Goal: Browse casually

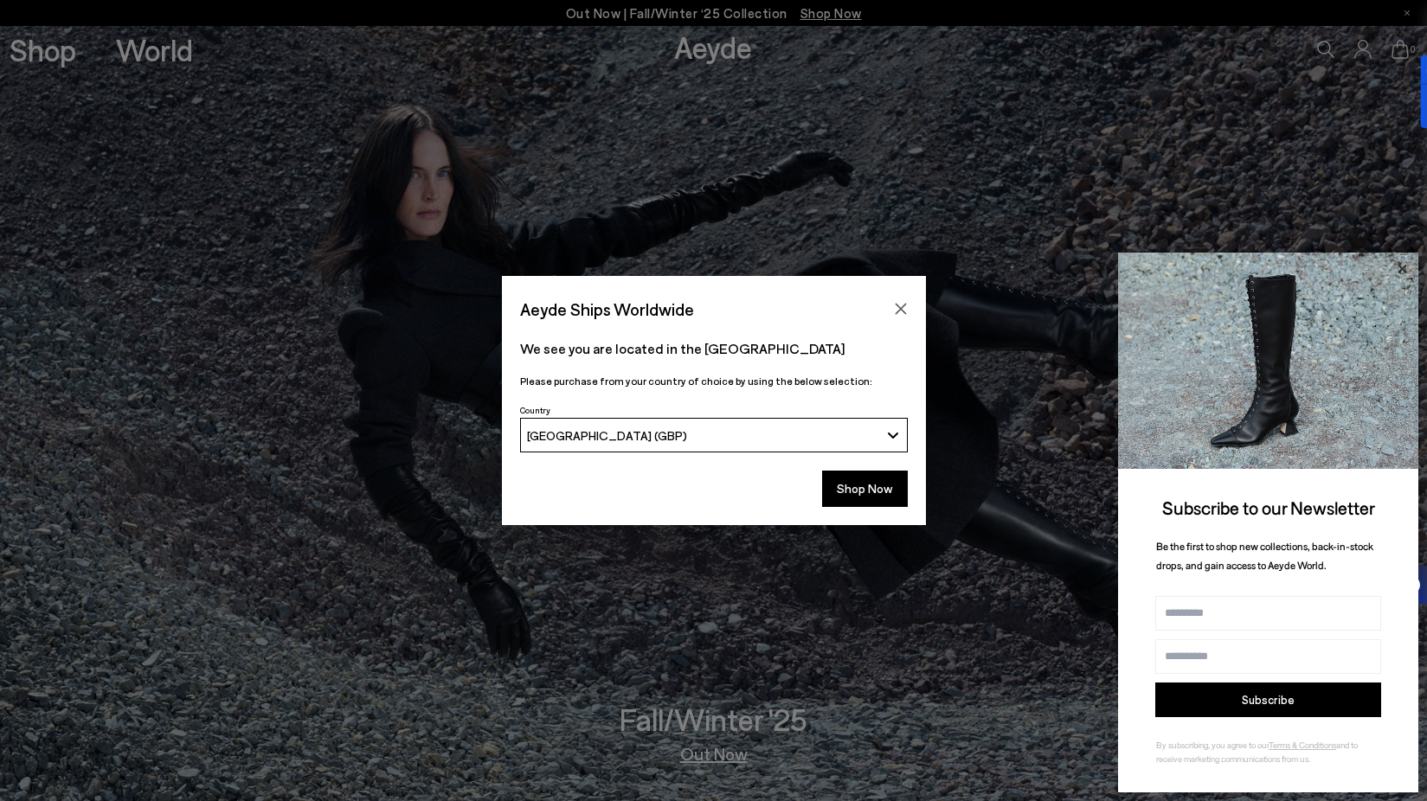
click at [1405, 273] on icon at bounding box center [1402, 269] width 23 height 23
click at [1406, 267] on icon at bounding box center [1402, 269] width 23 height 23
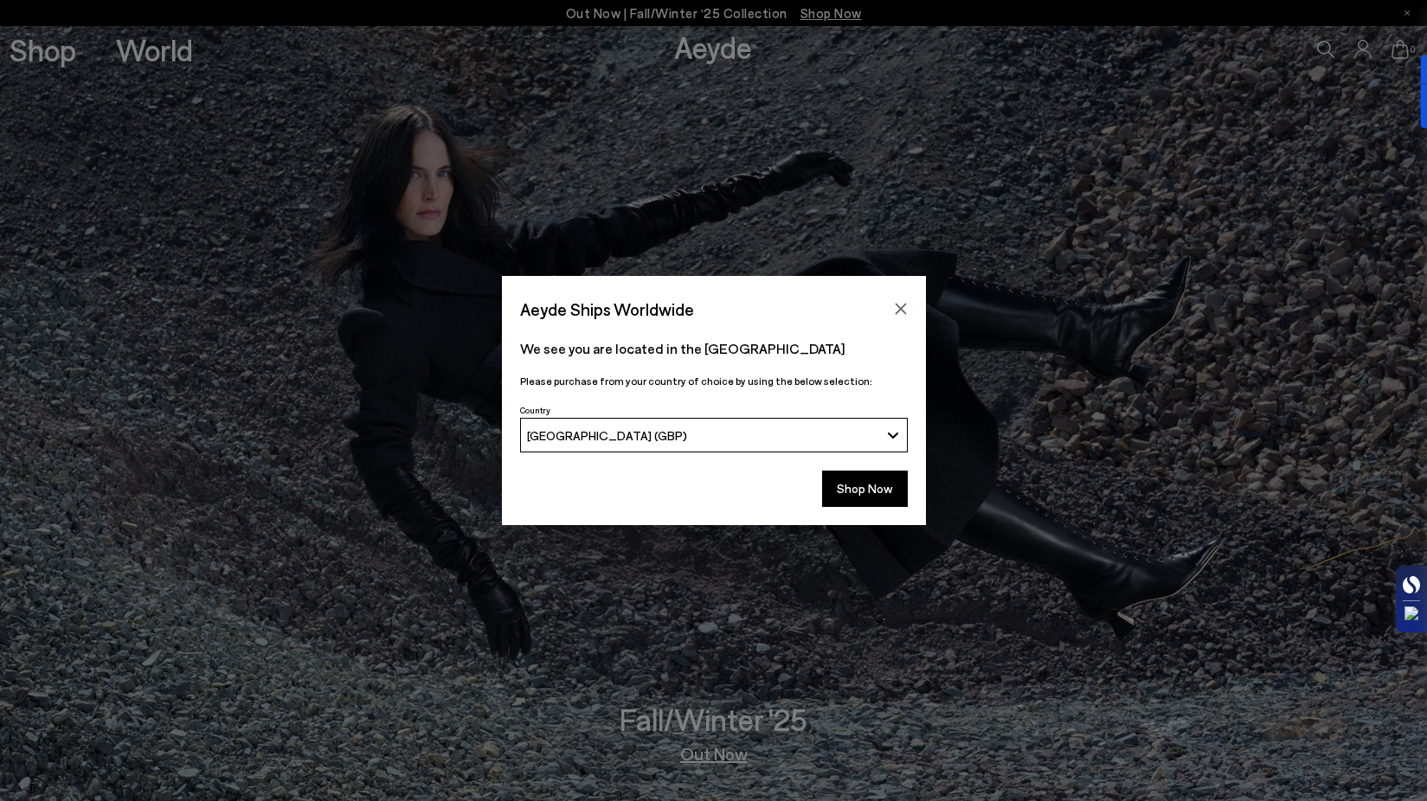
click at [1401, 589] on div at bounding box center [1411, 599] width 31 height 67
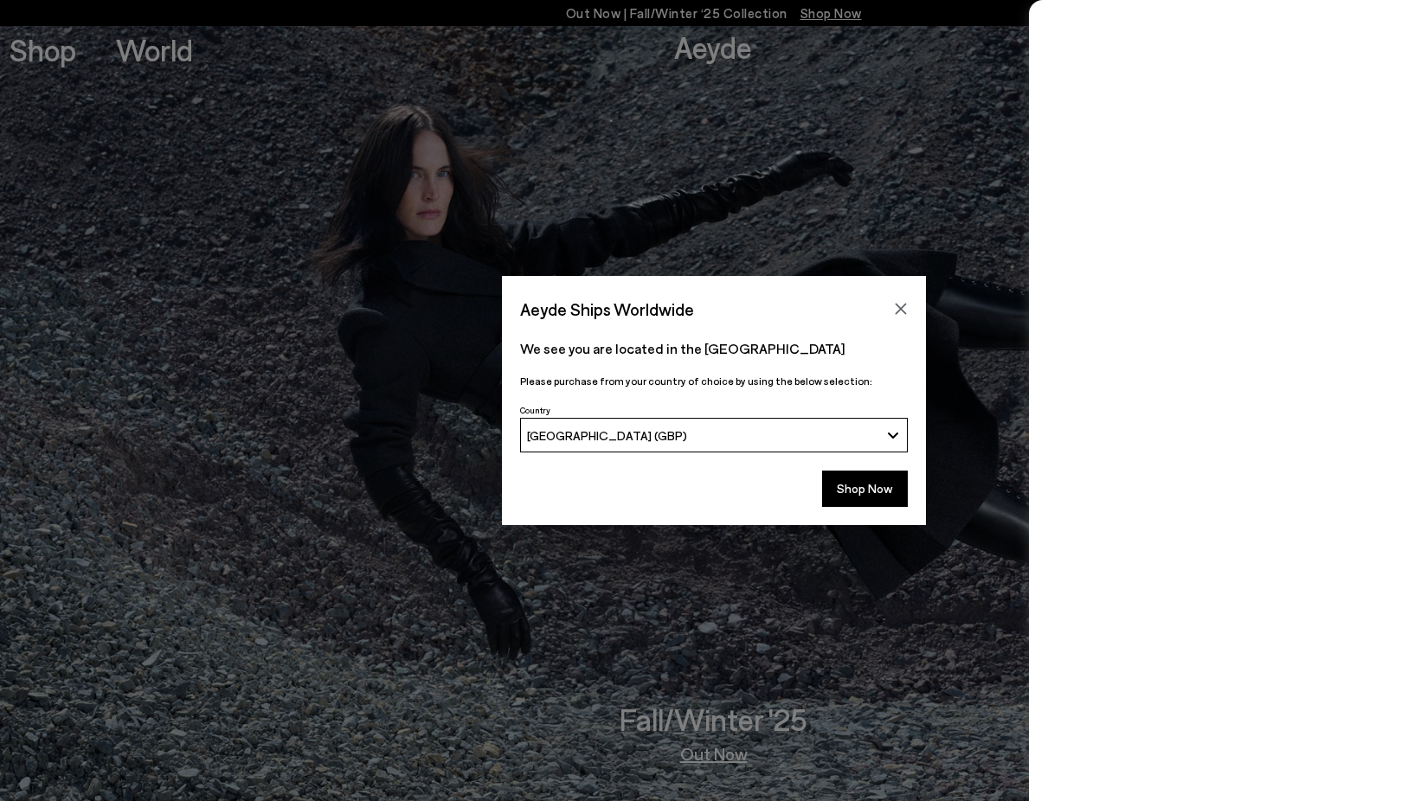
click at [599, 434] on span "[GEOGRAPHIC_DATA] (GBP)" at bounding box center [607, 435] width 160 height 15
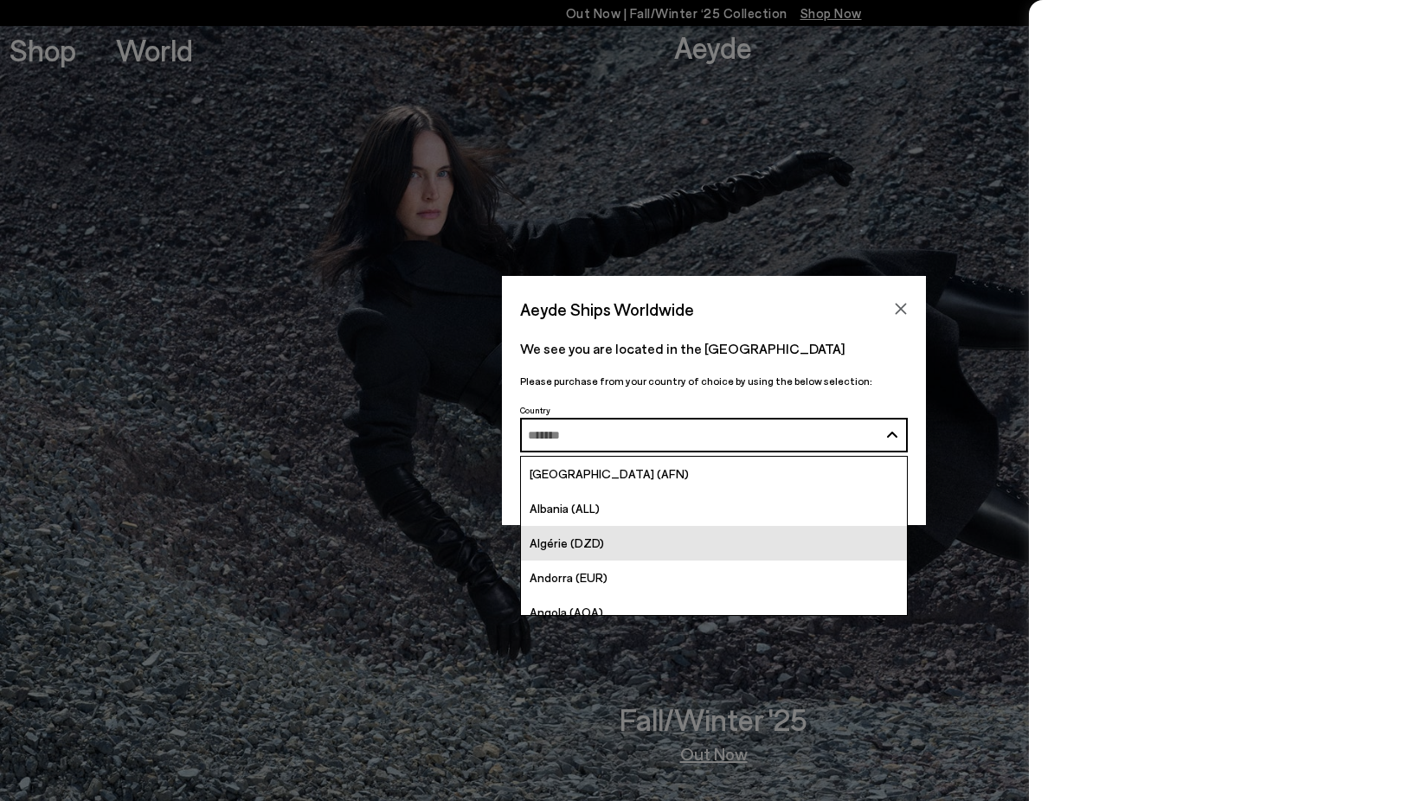
click at [595, 544] on span "Algérie (DZD)" at bounding box center [567, 543] width 74 height 15
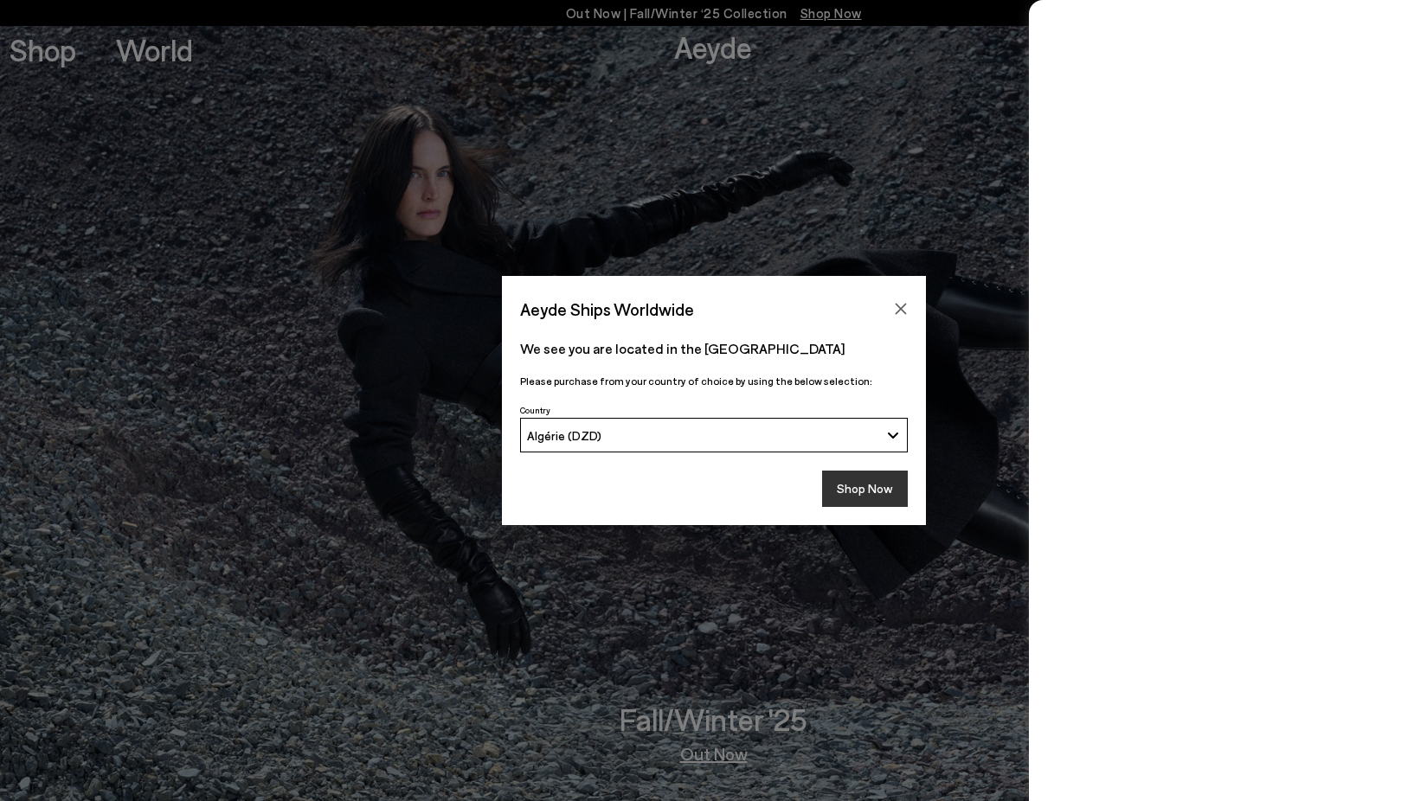
click at [863, 486] on button "Shop Now" at bounding box center [865, 489] width 86 height 36
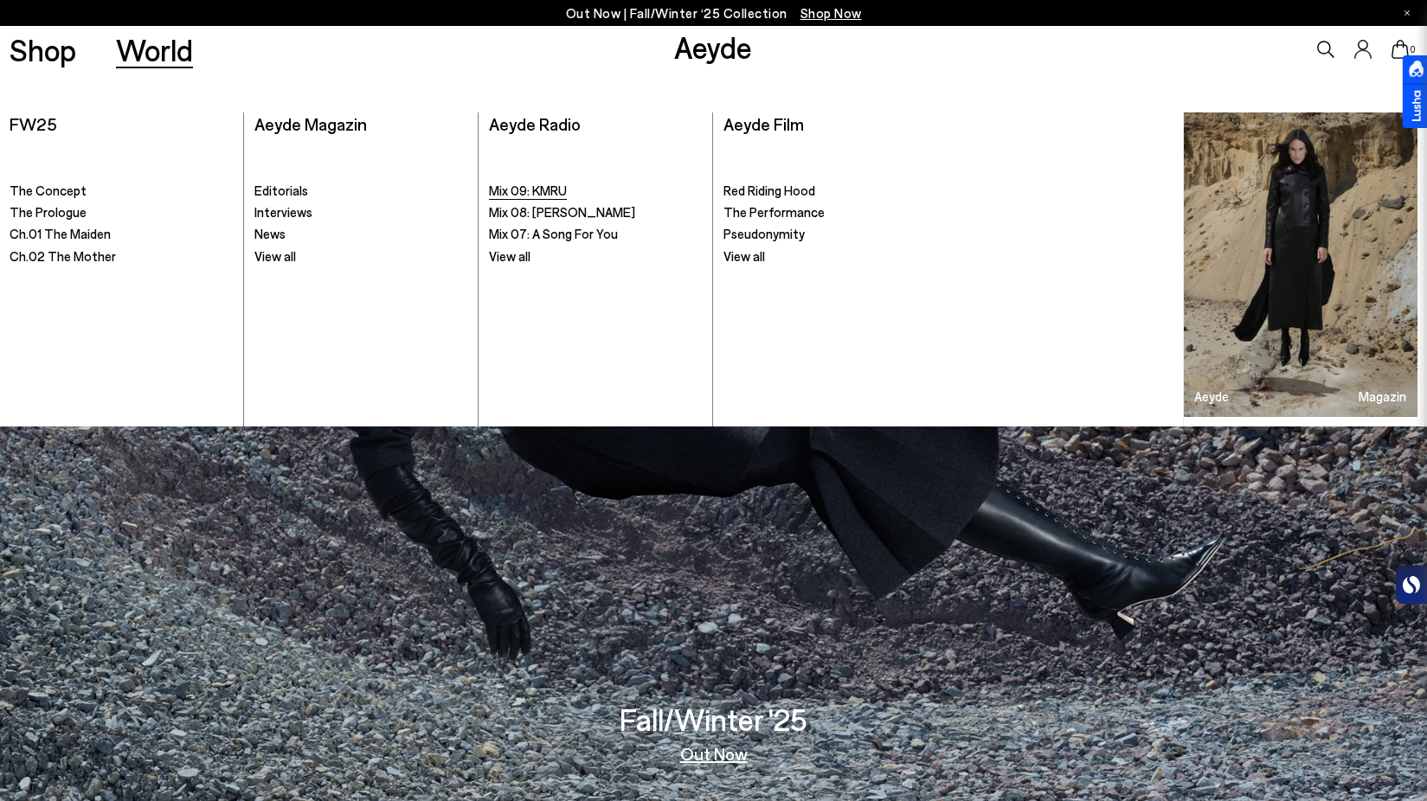
click at [545, 187] on span "Mix 09: KMRU" at bounding box center [528, 191] width 78 height 16
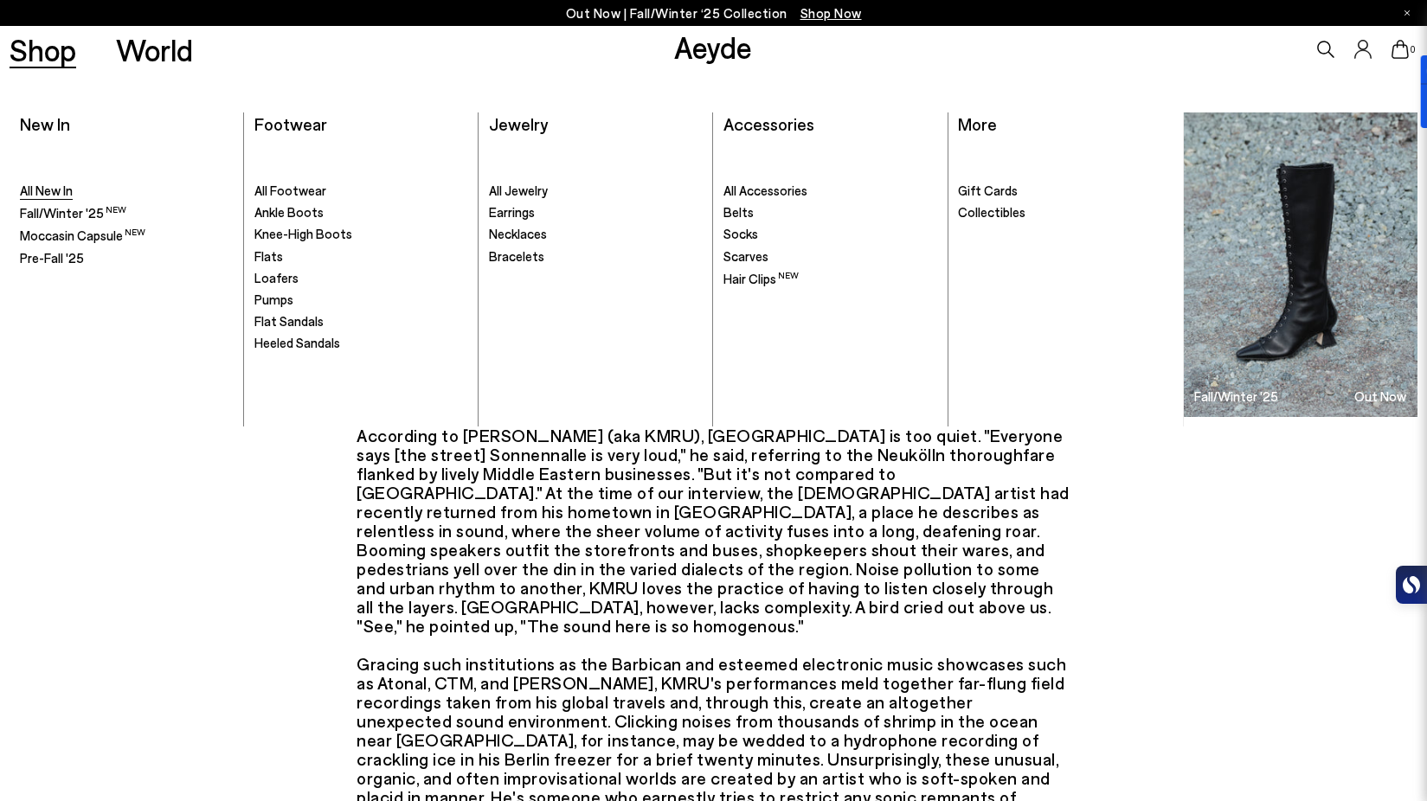
click at [46, 194] on span "All New In" at bounding box center [46, 191] width 53 height 16
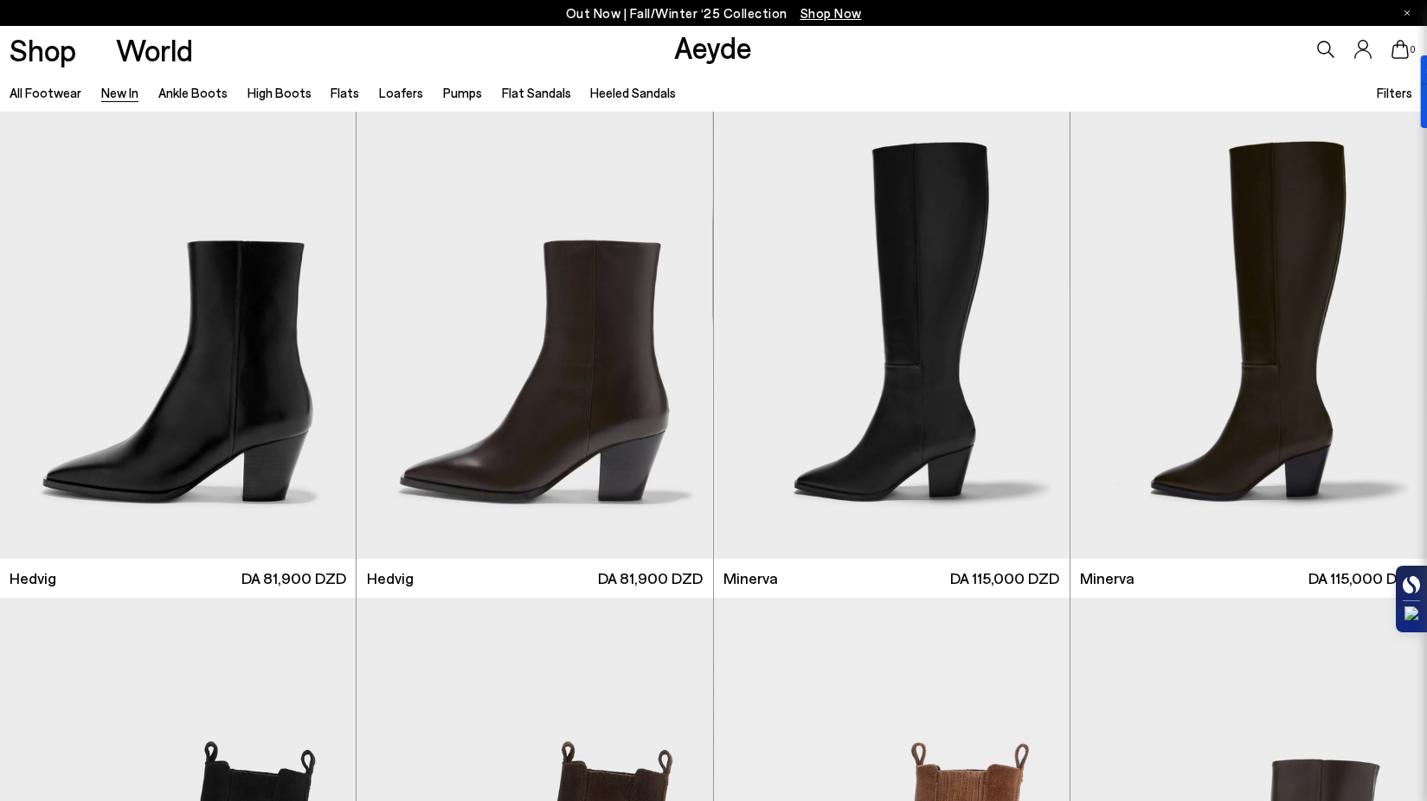
click at [1409, 590] on icon at bounding box center [1408, 585] width 10 height 16
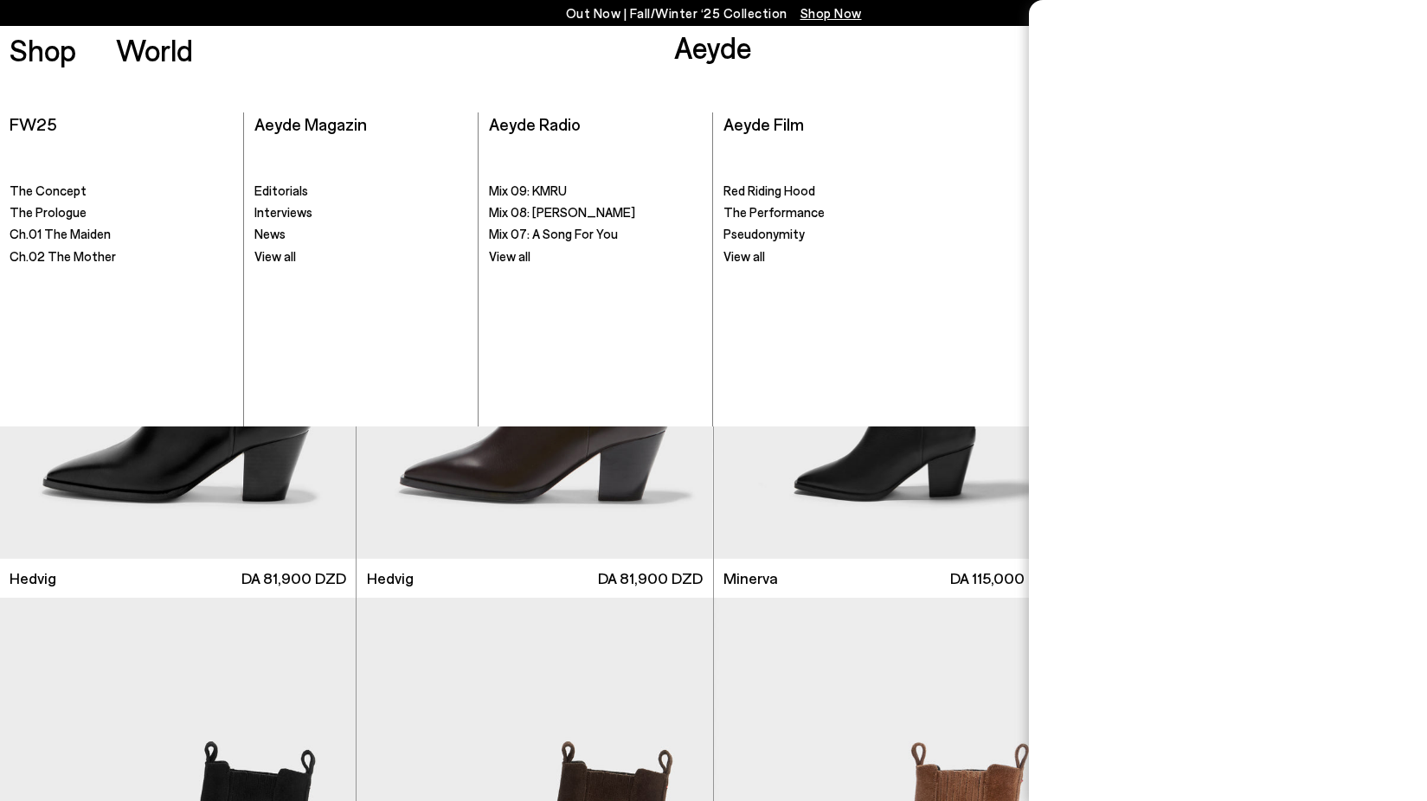
click at [711, 51] on link "Aeyde" at bounding box center [713, 47] width 78 height 36
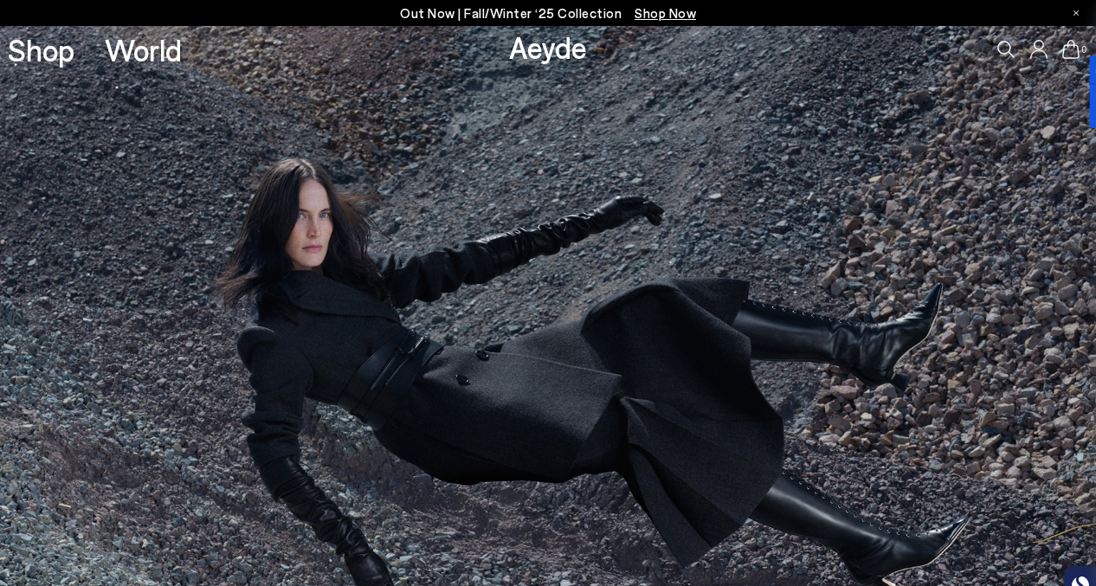
click at [1078, 576] on icon at bounding box center [1079, 584] width 17 height 17
